Goal: Information Seeking & Learning: Learn about a topic

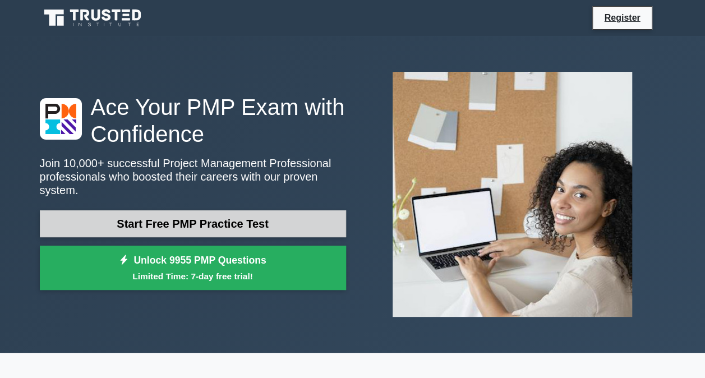
click at [189, 214] on link "Start Free PMP Practice Test" at bounding box center [193, 223] width 306 height 27
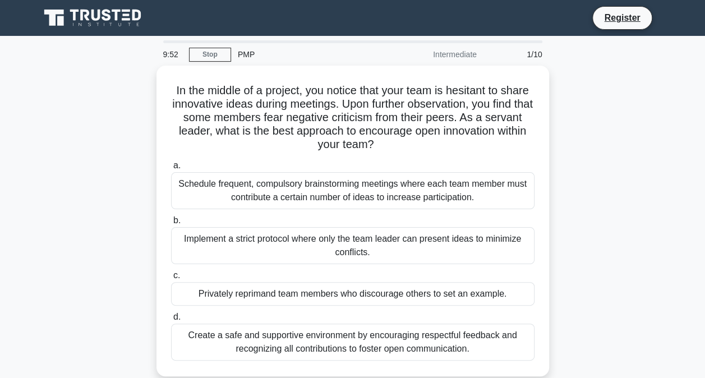
click at [490, 11] on div "Register" at bounding box center [412, 18] width 510 height 24
click at [108, 79] on div "In the middle of a project, you notice that your team is hesitant to share inno…" at bounding box center [353, 228] width 640 height 324
click at [591, 66] on div "In the middle of a project, you notice that your team is hesitant to share inno…" at bounding box center [353, 228] width 640 height 324
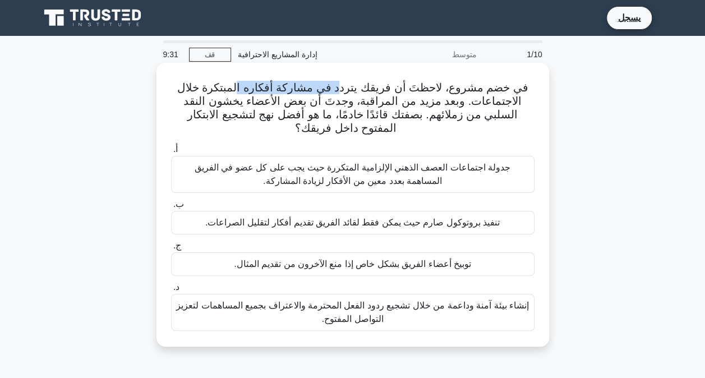
drag, startPoint x: 334, startPoint y: 91, endPoint x: 243, endPoint y: 85, distance: 91.7
click at [243, 85] on font "في خضم مشروع، لاحظتَ أن فريقك يتردد في مشاركة أفكاره المبتكرة خلال الاجتماعات. …" at bounding box center [352, 107] width 351 height 53
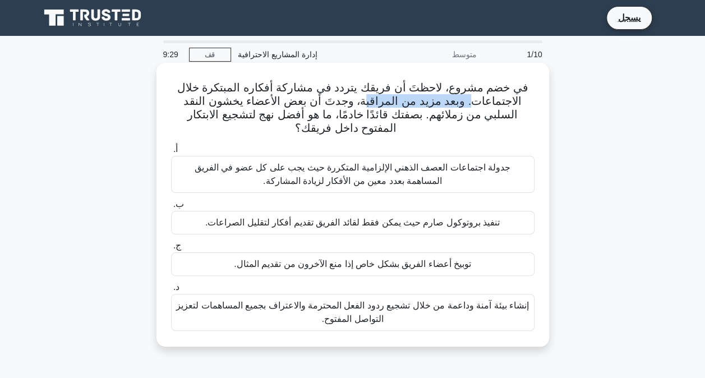
drag, startPoint x: 487, startPoint y: 106, endPoint x: 384, endPoint y: 103, distance: 102.2
click at [384, 103] on font "في خضم مشروع، لاحظتَ أن فريقك يتردد في مشاركة أفكاره المبتكرة خلال الاجتماعات. …" at bounding box center [352, 107] width 351 height 53
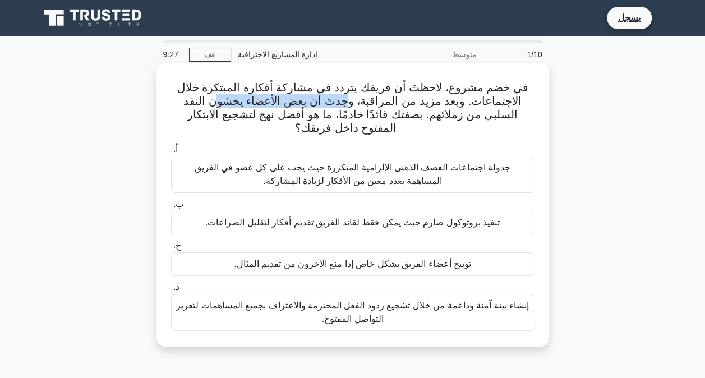
drag, startPoint x: 369, startPoint y: 100, endPoint x: 415, endPoint y: 131, distance: 55.4
click at [301, 111] on font "في خضم مشروع، لاحظتَ أن فريقك يتردد في مشاركة أفكاره المبتكرة خلال الاجتماعات. …" at bounding box center [352, 107] width 351 height 53
click at [481, 133] on h5 "في خضم مشروع، لاحظتَ أن فريقك يتردد في مشاركة أفكاره المبتكرة خلال الاجتماعات. …" at bounding box center [353, 108] width 366 height 55
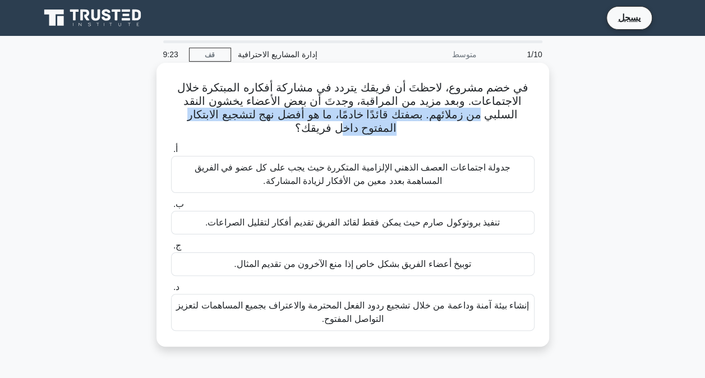
drag, startPoint x: 536, startPoint y: 120, endPoint x: 183, endPoint y: 122, distance: 353.6
click at [182, 122] on div "في خضم مشروع، لاحظتَ أن فريقك يتردد في مشاركة أفكاره المبتكرة خلال الاجتماعات. …" at bounding box center [353, 204] width 384 height 275
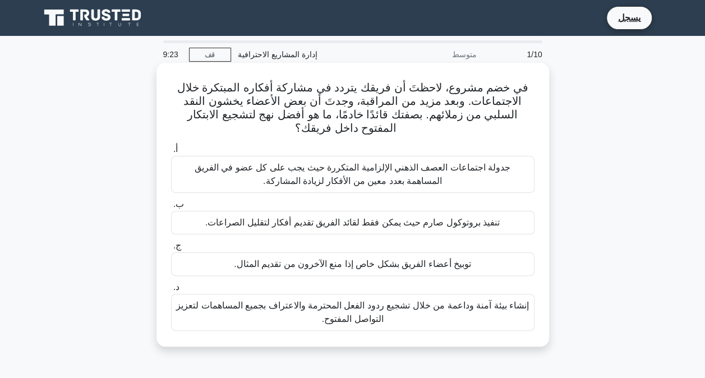
click at [219, 149] on label "أ. جدولة اجتماعات العصف الذهني الإلزامية المتكررة حيث يجب على كل عضو في الفريق …" at bounding box center [353, 168] width 364 height 51
click at [171, 149] on input "أ. جدولة اجتماعات العصف الذهني الإلزامية المتكررة حيث يجب على كل عضو في الفريق …" at bounding box center [171, 149] width 0 height 7
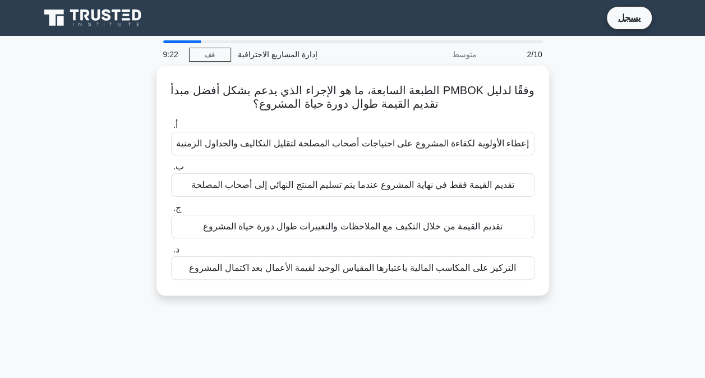
click at [219, 149] on div "إعطاء الأولوية لكفاءة المشروع على احتياجات أصحاب المصلحة لتقليل التكاليف والجدا…" at bounding box center [353, 144] width 364 height 24
click at [171, 129] on input "أ. إعطاء الأولوية لكفاءة المشروع على احتياجات أصحاب المصلحة لتقليل التكاليف وال…" at bounding box center [171, 125] width 0 height 7
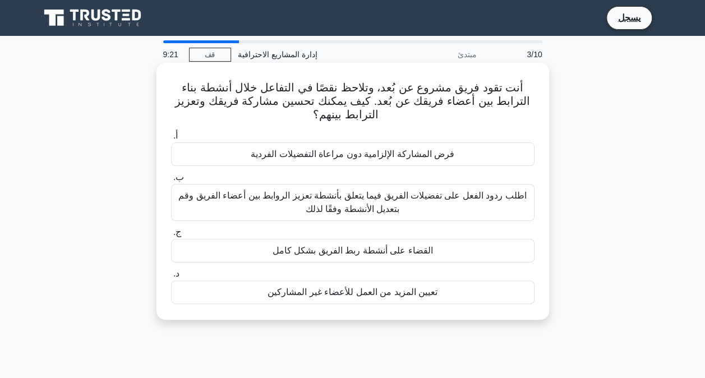
click at [233, 122] on h5 "أنت تقود فريق مشروع عن بُعد، وتلاحظ نقصًا في التفاعل خلال أنشطة بناء الترابط بي…" at bounding box center [353, 102] width 366 height 42
click at [233, 123] on div "أنت تقود فريق مشروع عن بُعد، وتلاحظ نقصًا في التفاعل خلال أنشطة بناء الترابط بي…" at bounding box center [353, 191] width 384 height 248
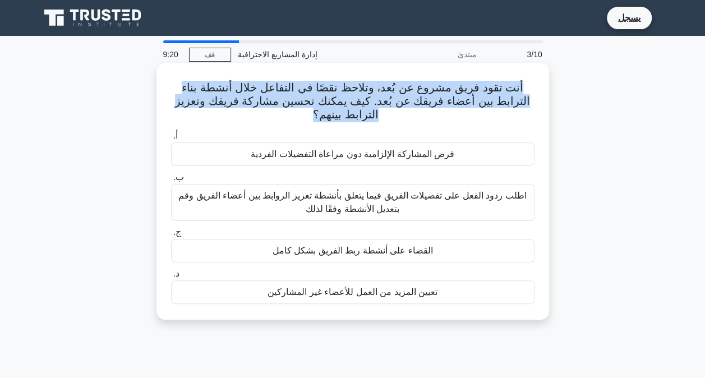
click at [233, 123] on div "أنت تقود فريق مشروع عن بُعد، وتلاحظ نقصًا في التفاعل خلال أنشطة بناء الترابط بي…" at bounding box center [353, 191] width 384 height 248
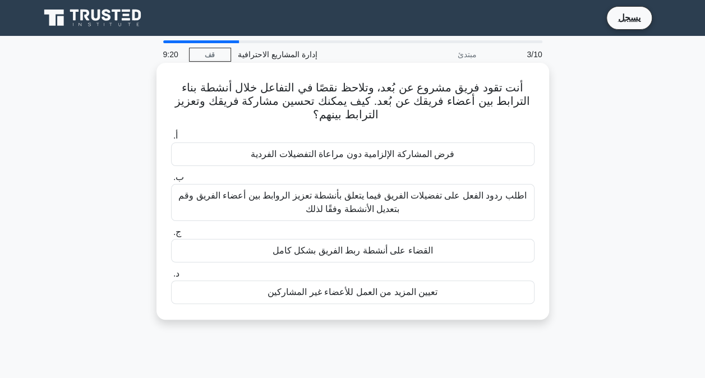
click at [234, 130] on label "أ. فرض المشاركة الإلزامية دون مراعاة التفضيلات الفردية" at bounding box center [353, 147] width 364 height 37
click at [171, 132] on input "أ. فرض المشاركة الإلزامية دون مراعاة التفضيلات الفردية" at bounding box center [171, 135] width 0 height 7
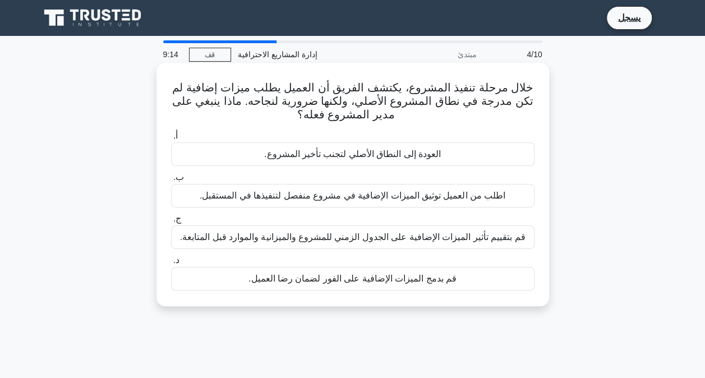
click at [400, 157] on font "العودة إلى النطاق الأصلي لتجنب تأخير المشروع." at bounding box center [352, 154] width 177 height 10
click at [171, 140] on input "أ. العودة إلى النطاق الأصلي لتجنب تأخير المشروع." at bounding box center [171, 135] width 0 height 7
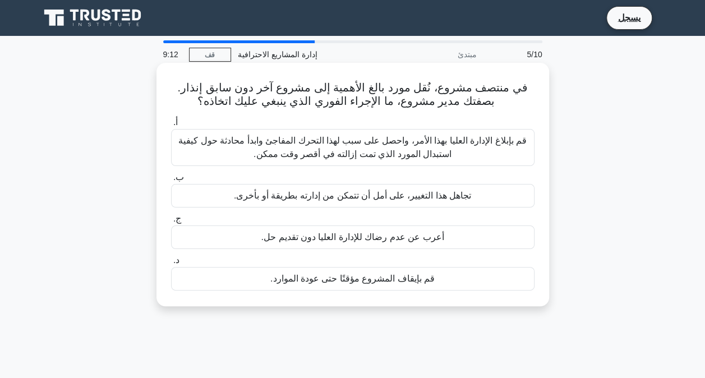
click at [406, 126] on label "أ. قم بإبلاغ الإدارة العليا بهذا الأمر، واحصل على سبب لهذا التحرك المفاجئ وابدأ…" at bounding box center [353, 141] width 364 height 51
click at [171, 126] on input "أ. قم بإبلاغ الإدارة العليا بهذا الأمر، واحصل على سبب لهذا التحرك المفاجئ وابدأ…" at bounding box center [171, 122] width 0 height 7
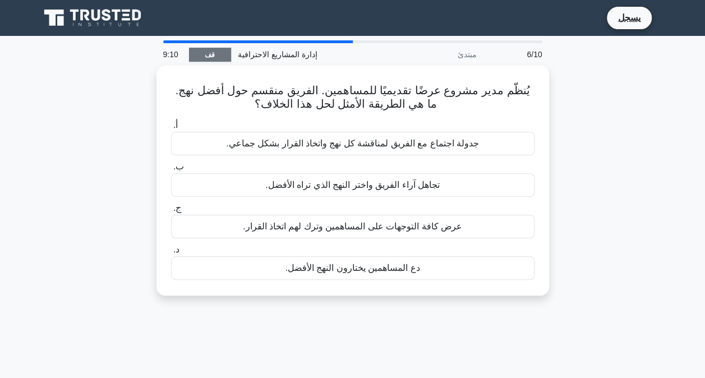
click at [209, 53] on font "قف" at bounding box center [210, 55] width 10 height 8
